Goal: Information Seeking & Learning: Learn about a topic

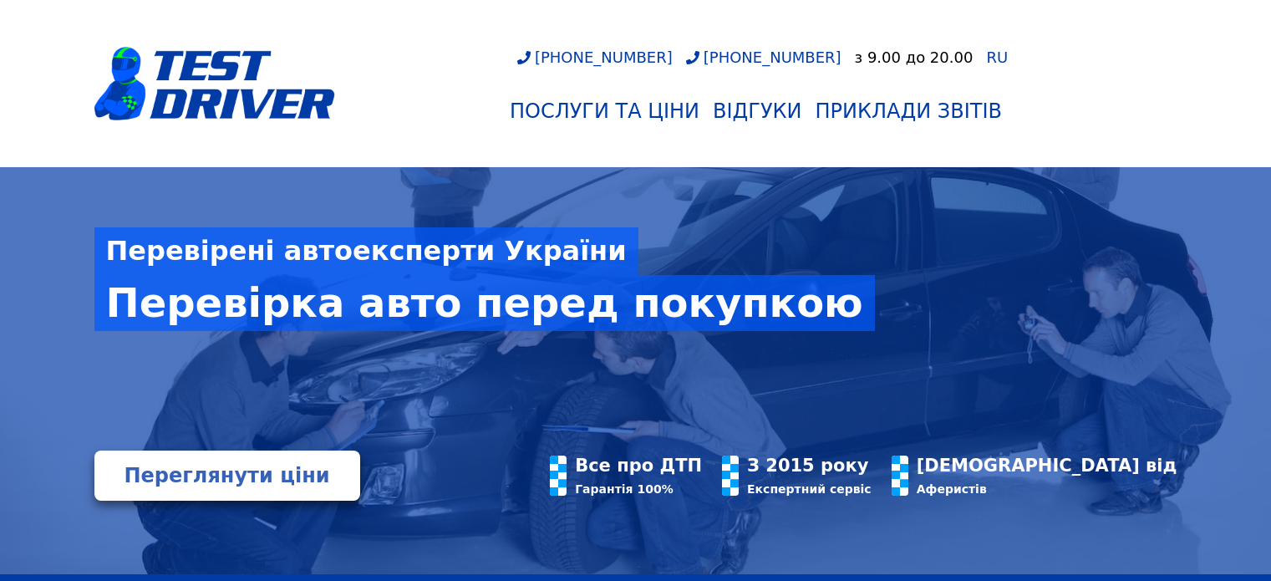
scroll to position [84, 0]
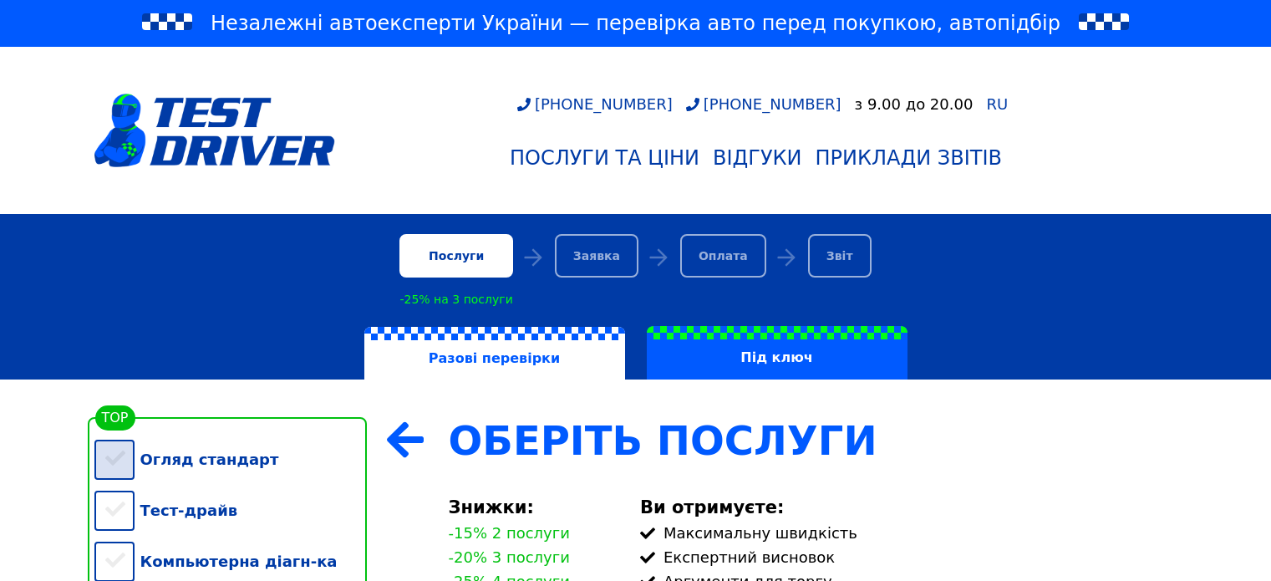
scroll to position [334, 0]
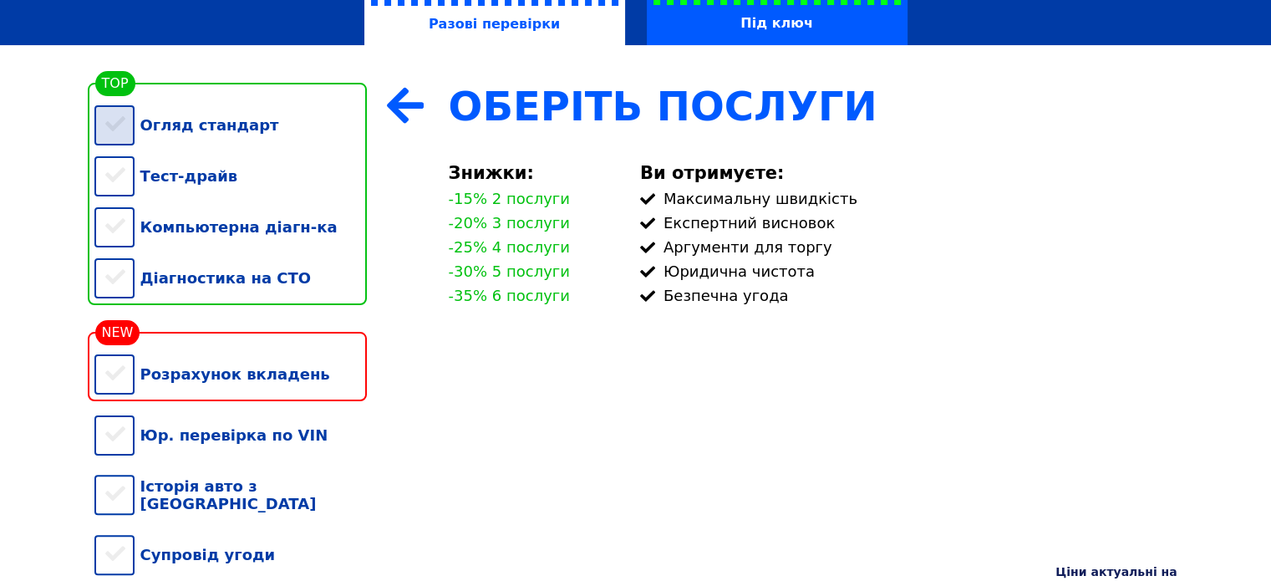
click at [108, 116] on div "Огляд стандарт" at bounding box center [230, 124] width 272 height 51
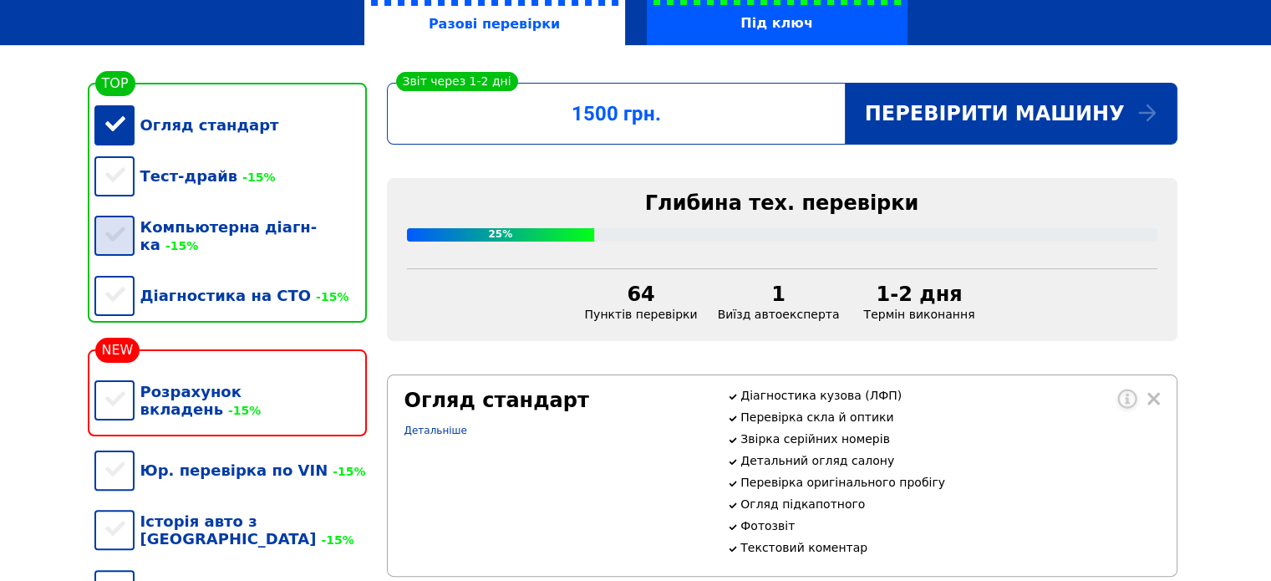
click at [126, 232] on div "Компьютерна діагн-ка -15%" at bounding box center [230, 235] width 272 height 69
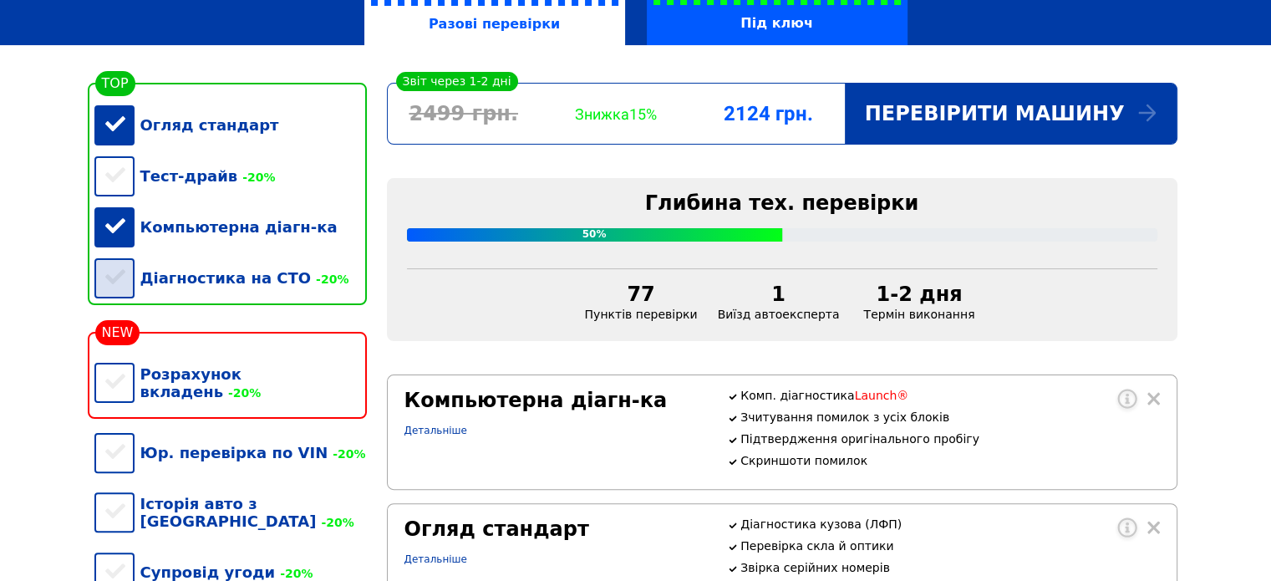
click at [128, 286] on div "Діагностика на СТО -20%" at bounding box center [230, 277] width 272 height 51
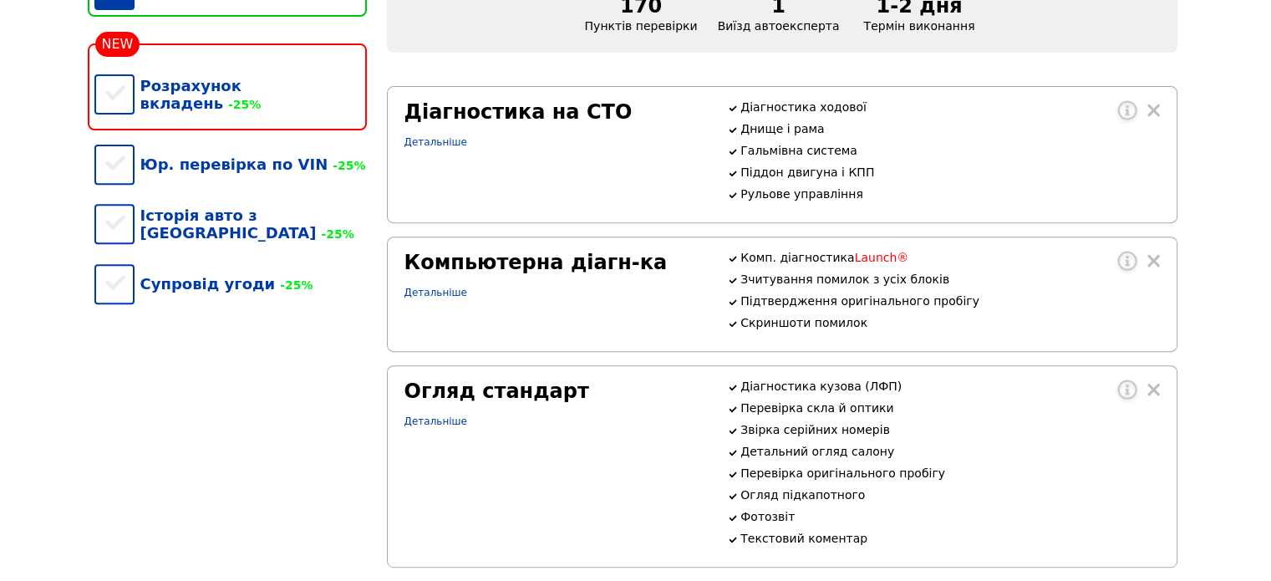
scroll to position [668, 0]
